Goal: Check status: Check status

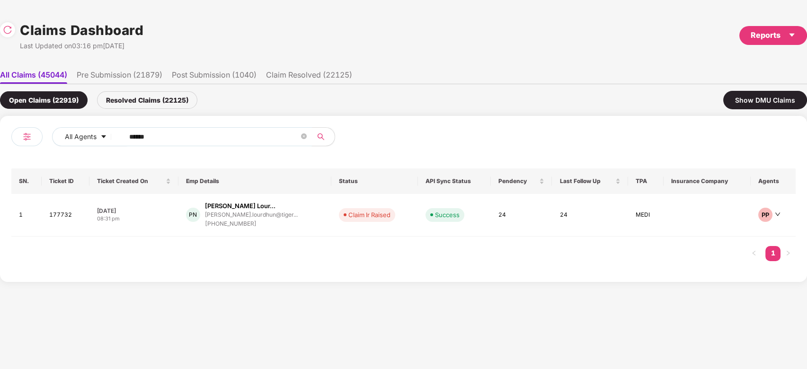
click at [161, 130] on input "******" at bounding box center [214, 137] width 170 height 14
paste input "text"
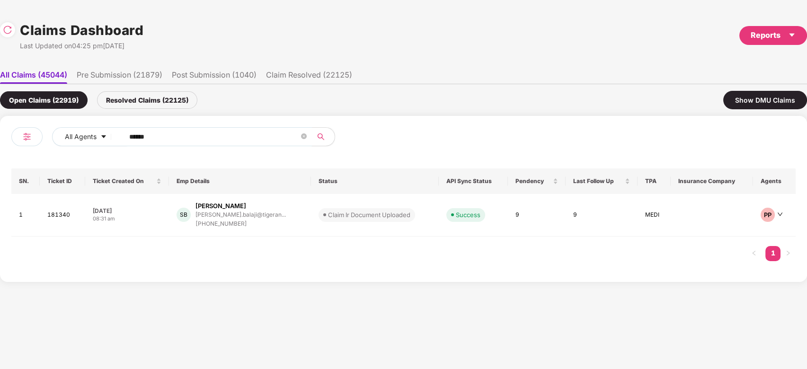
type input "******"
click at [323, 215] on span at bounding box center [324, 215] width 3 height 3
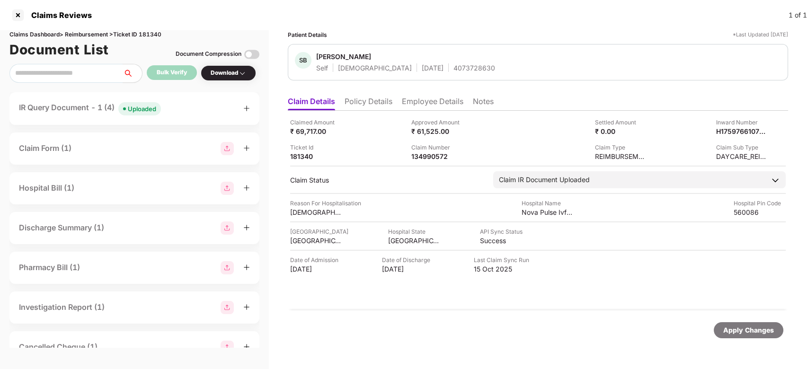
click at [97, 102] on div "IR Query Document - 1 (4) Uploaded" at bounding box center [90, 109] width 142 height 14
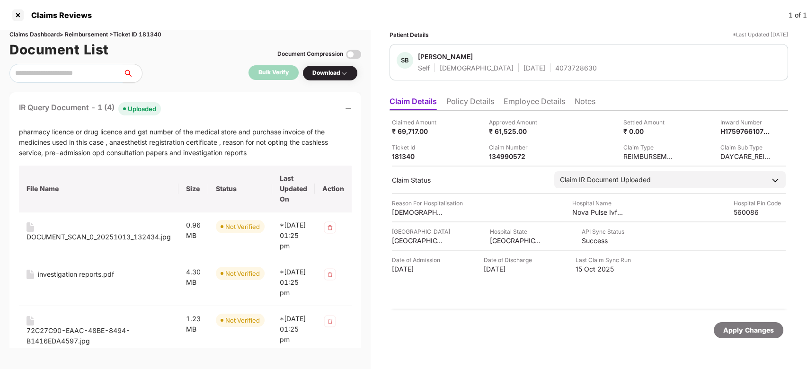
click at [152, 20] on div "Claims Reviews 1 of 1" at bounding box center [403, 15] width 807 height 30
click at [151, 30] on div "Claims Dashboard > Reimbursement > Ticket ID 181340" at bounding box center [185, 34] width 352 height 9
click at [201, 112] on div "IR Query Document - 1 (4) Uploaded" at bounding box center [185, 109] width 333 height 14
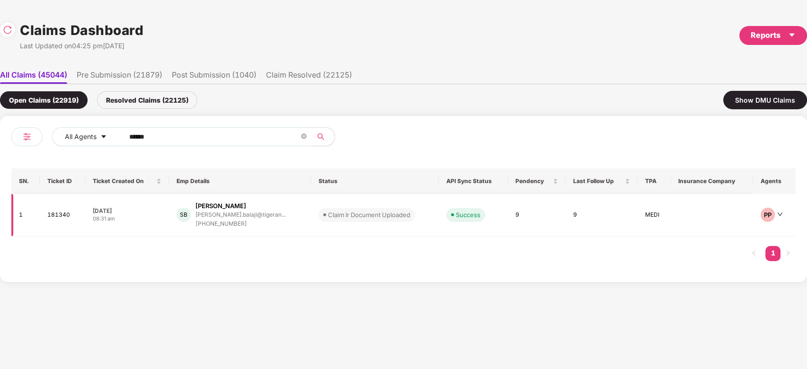
scroll to position [0, 0]
click at [208, 135] on input "******" at bounding box center [214, 137] width 170 height 14
paste input "text"
type input "******"
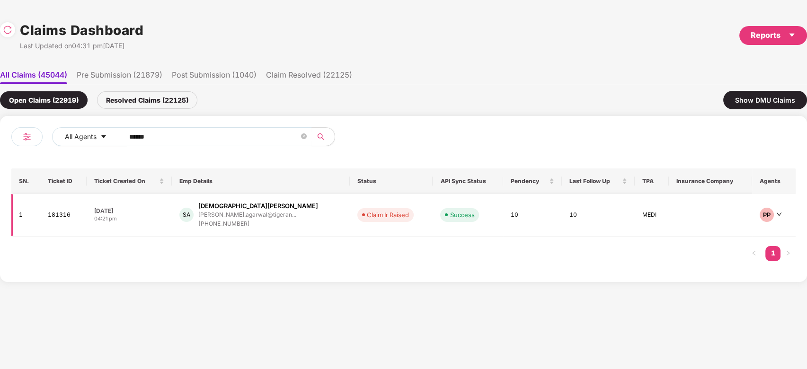
click at [311, 218] on td "[PERSON_NAME] [PERSON_NAME].agarwal@tigeran... [PHONE_NUMBER]" at bounding box center [261, 215] width 179 height 43
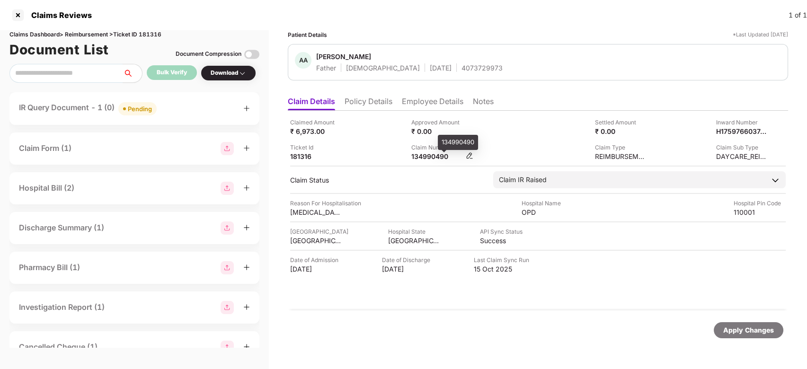
click at [434, 155] on div "134990490" at bounding box center [438, 156] width 52 height 9
copy div "134990490"
click at [434, 155] on div "134990490" at bounding box center [438, 156] width 52 height 9
click at [129, 113] on span "Pending" at bounding box center [137, 108] width 38 height 13
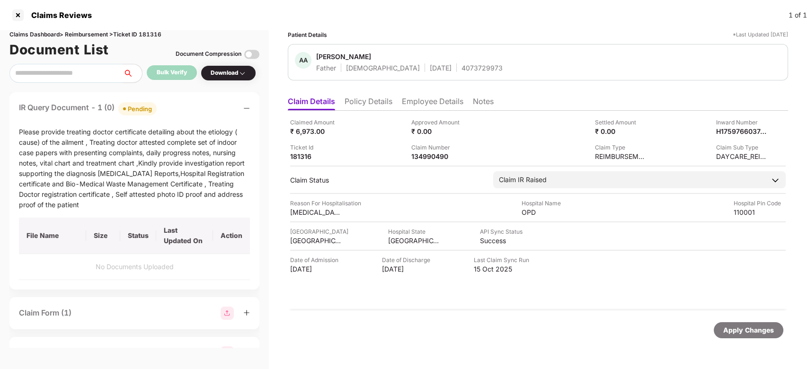
click at [177, 112] on div "IR Query Document - 1 (0) Pending" at bounding box center [134, 109] width 231 height 14
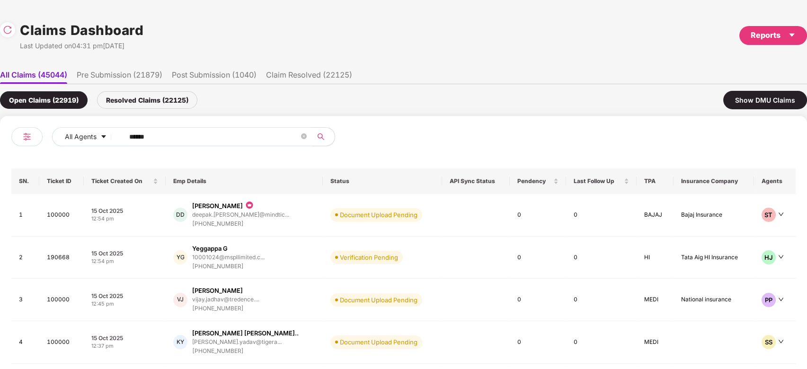
scroll to position [0, 0]
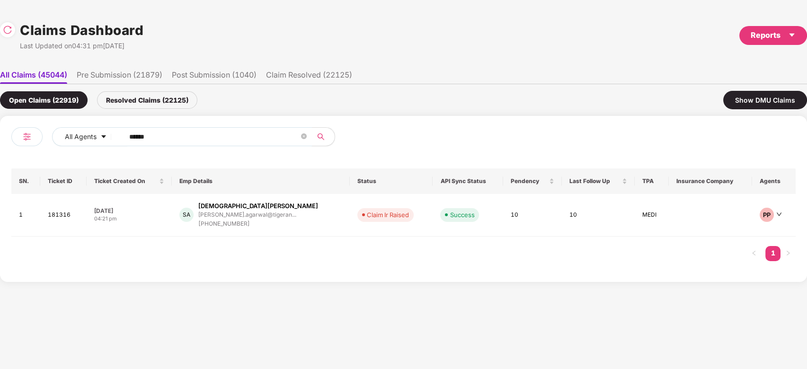
click at [229, 144] on span "******" at bounding box center [215, 136] width 194 height 19
click at [304, 203] on div "[PERSON_NAME] [PERSON_NAME].agarwal@tigeran... [PHONE_NUMBER]" at bounding box center [260, 215] width 163 height 27
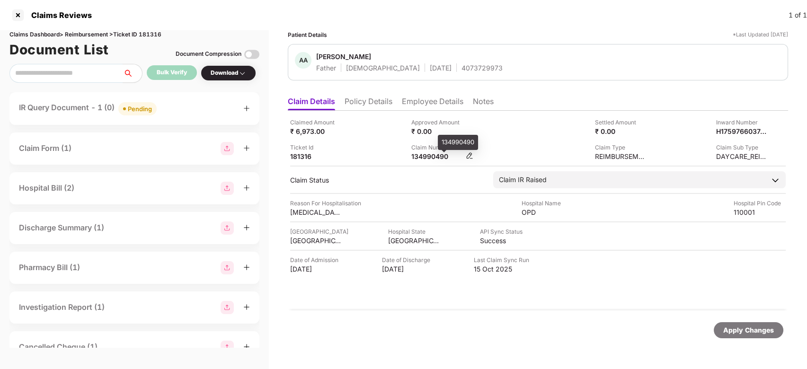
click at [424, 153] on div "134990490" at bounding box center [438, 156] width 52 height 9
copy div "134990490"
click at [154, 34] on div "Claims Dashboard > Reimbursement > Ticket ID 181316" at bounding box center [134, 34] width 250 height 9
copy div "181316"
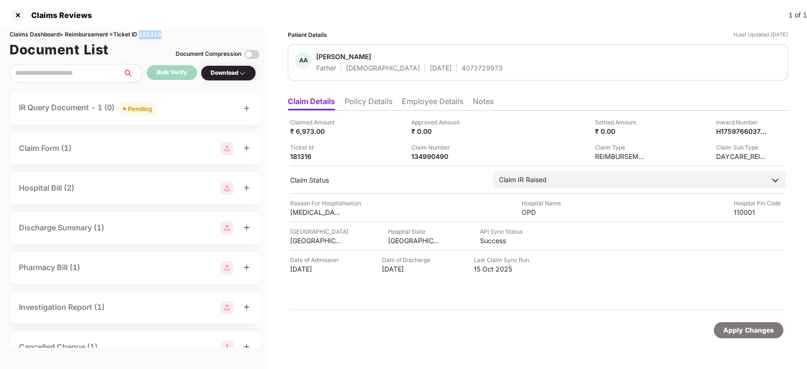
click at [154, 34] on div "Claims Dashboard > Reimbursement > Ticket ID 181316" at bounding box center [134, 34] width 250 height 9
copy div "181316"
